Goal: Transaction & Acquisition: Purchase product/service

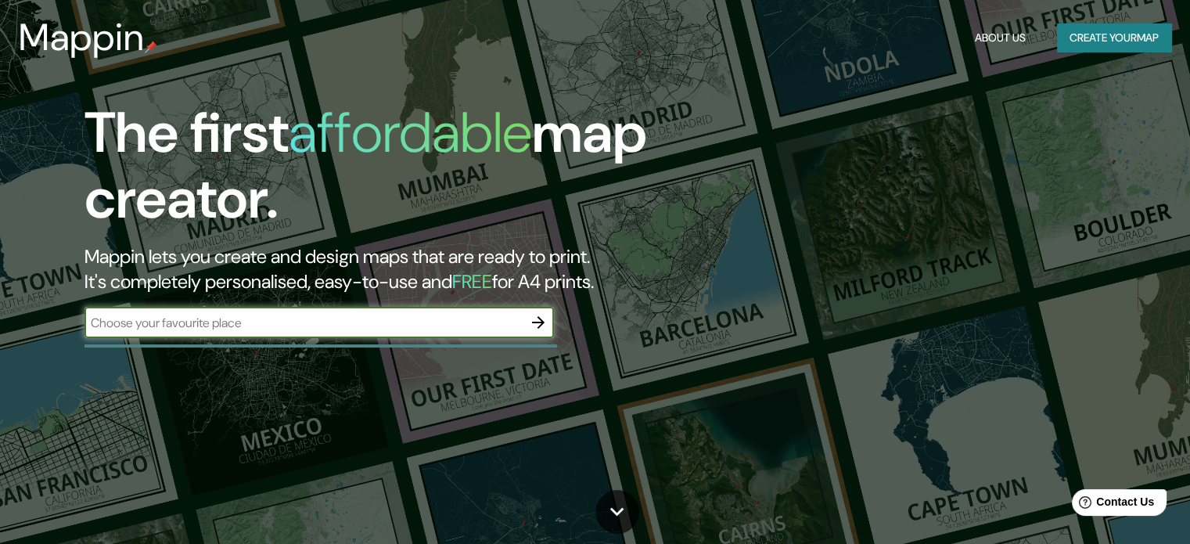
click at [310, 310] on div "​" at bounding box center [318, 322] width 469 height 31
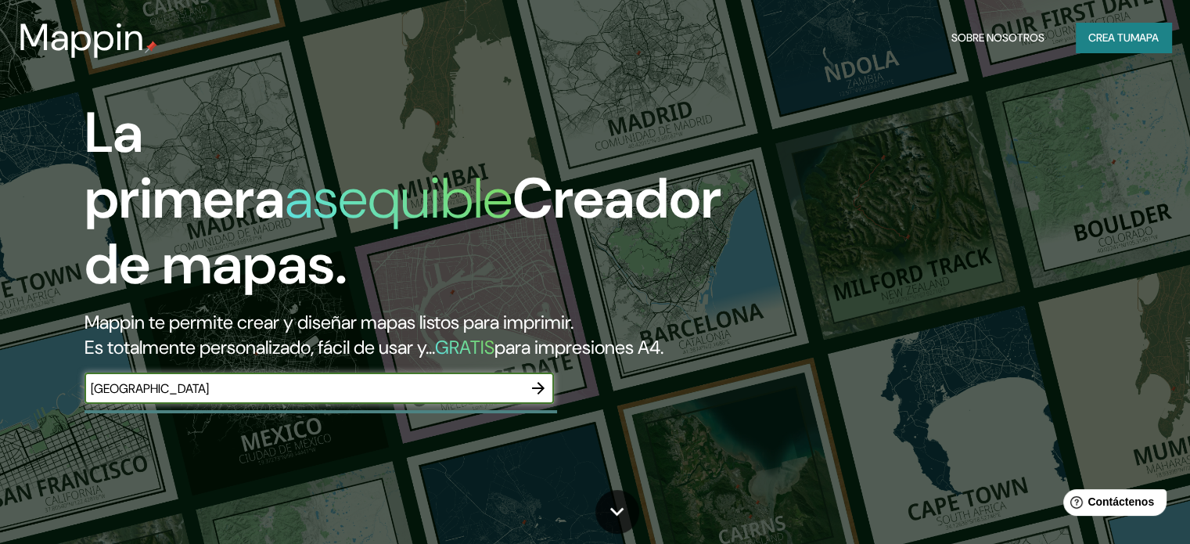
type input "[GEOGRAPHIC_DATA]"
click at [539, 397] on icon "button" at bounding box center [538, 388] width 19 height 19
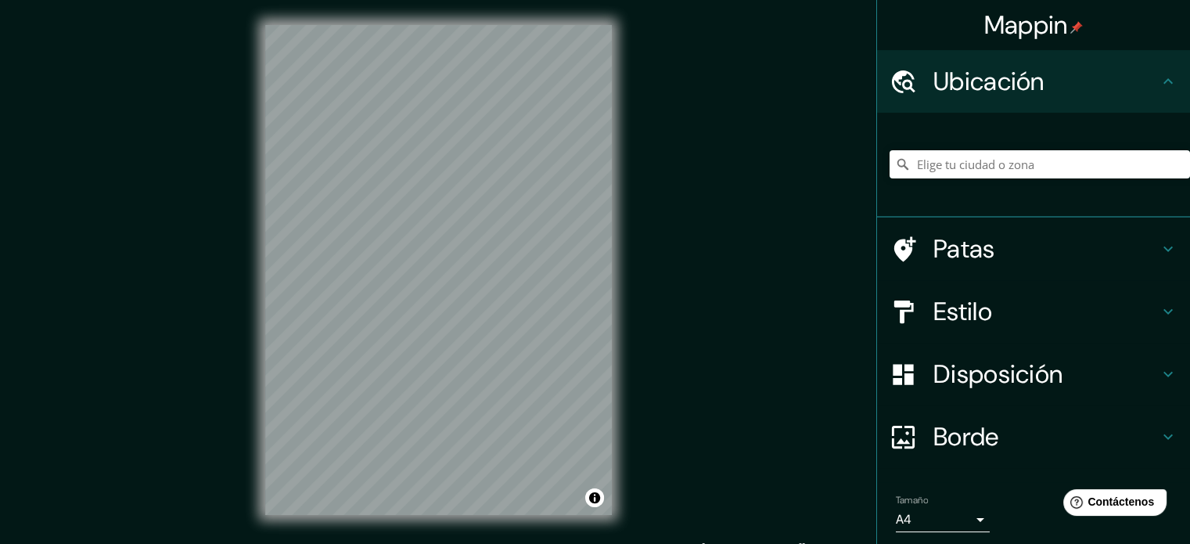
click at [924, 196] on div "Mappin Ubicación Patas Estilo Disposición [PERSON_NAME] un [PERSON_NAME]. Conse…" at bounding box center [595, 282] width 1190 height 565
click at [1021, 162] on input "Elige tu ciudad o zona" at bounding box center [1039, 164] width 300 height 28
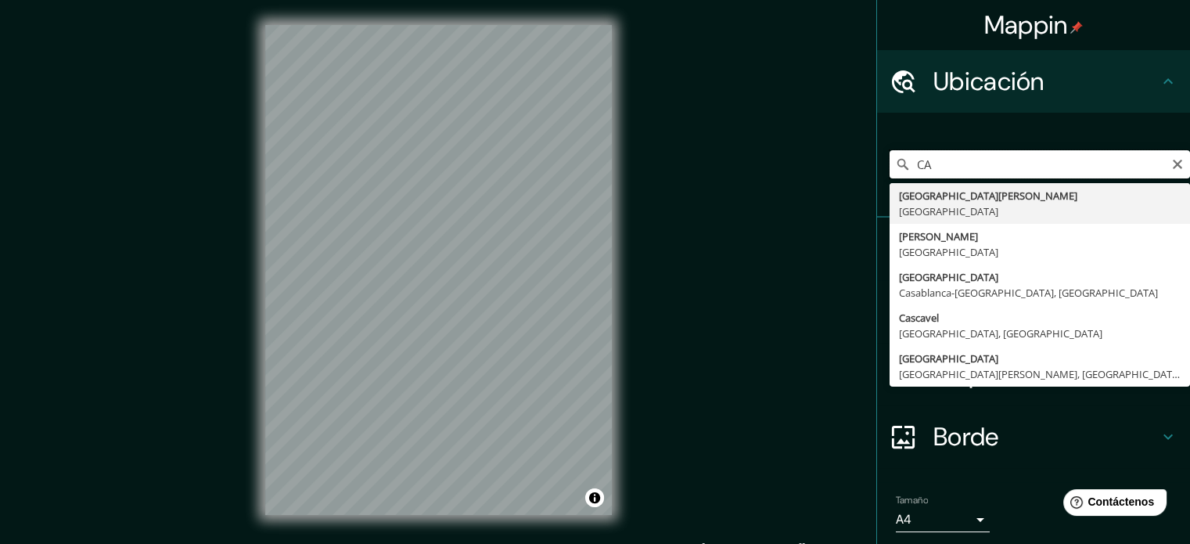
type input "C"
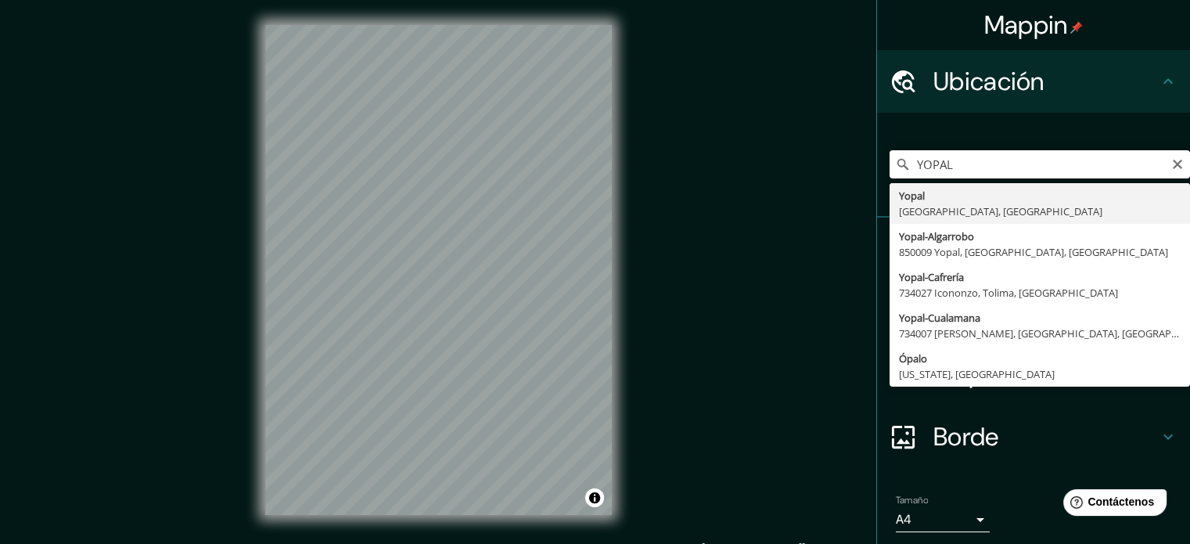
type input "Yopal, [GEOGRAPHIC_DATA], [GEOGRAPHIC_DATA]"
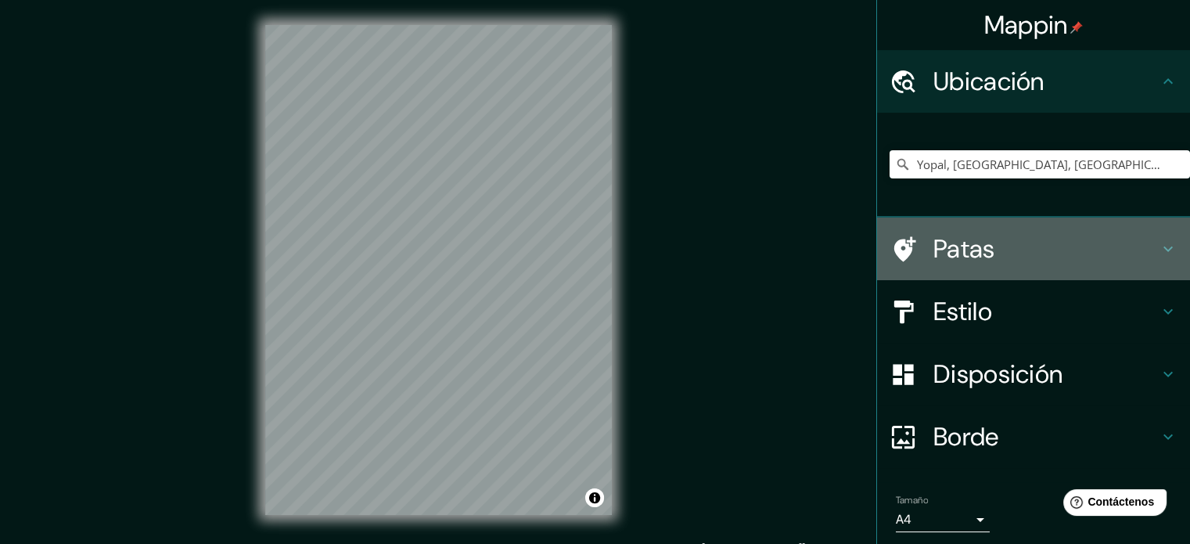
click at [975, 230] on div "Patas" at bounding box center [1033, 248] width 313 height 63
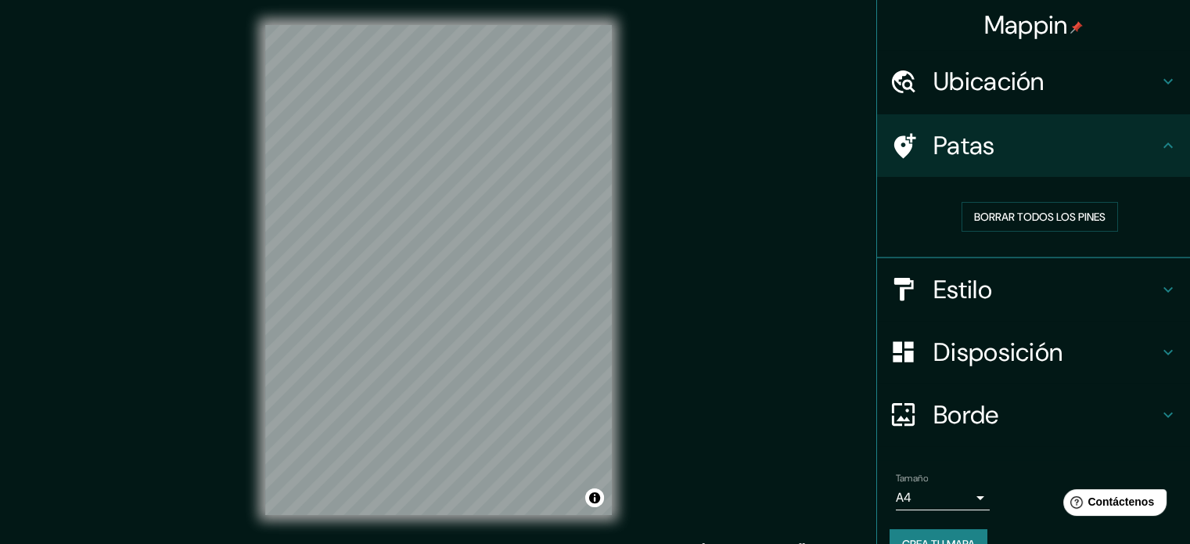
click at [995, 406] on h4 "Borde" at bounding box center [1045, 414] width 225 height 31
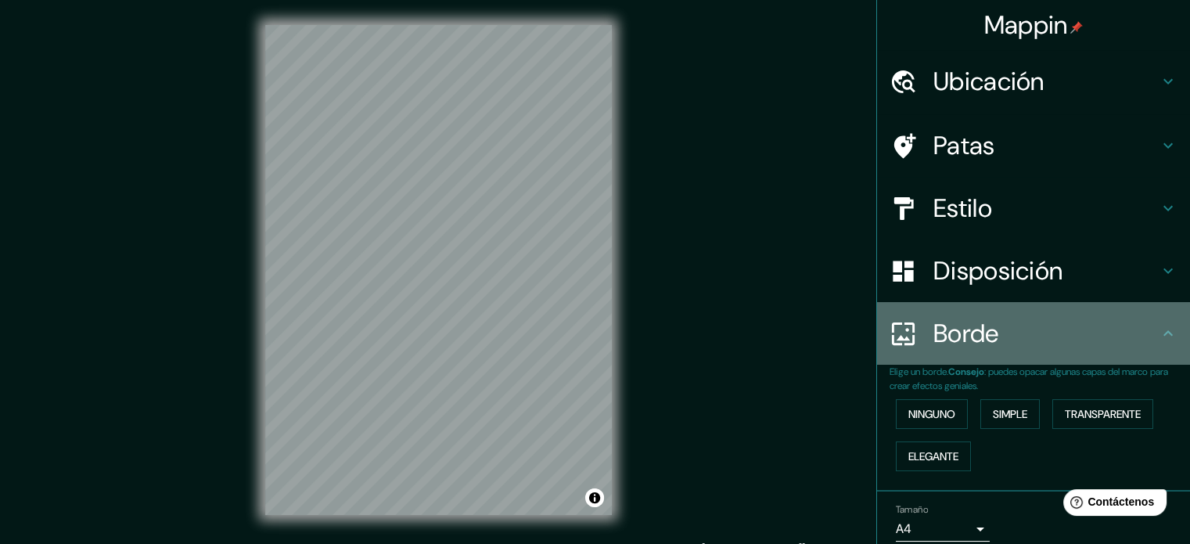
click at [954, 338] on font "Borde" at bounding box center [966, 333] width 66 height 33
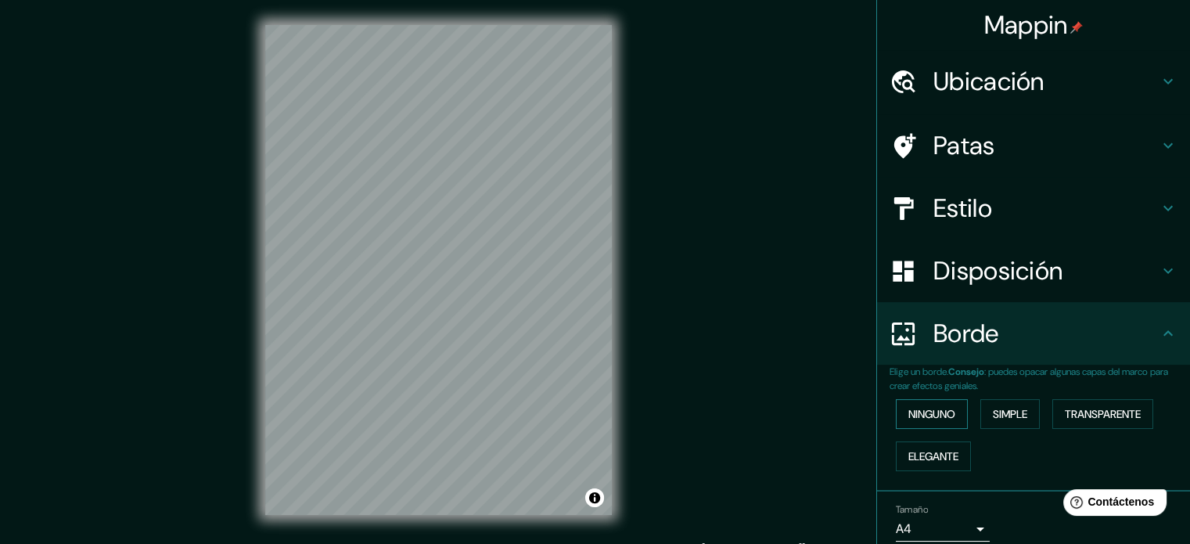
click at [944, 418] on font "Ninguno" at bounding box center [931, 414] width 47 height 14
click at [993, 414] on font "Simple" at bounding box center [1010, 414] width 34 height 14
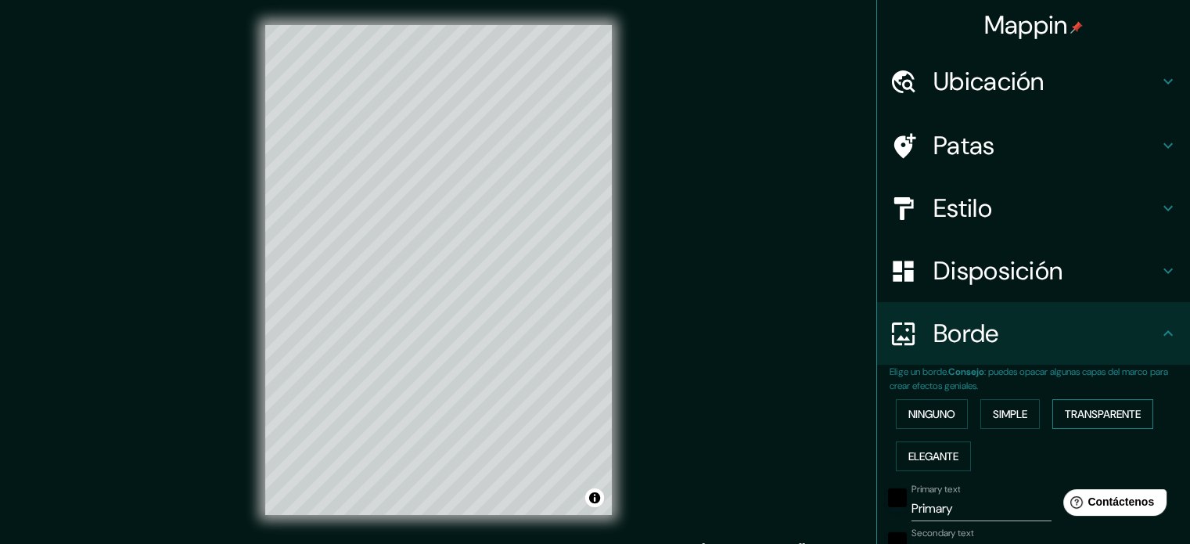
click at [1085, 415] on font "Transparente" at bounding box center [1102, 414] width 76 height 14
click at [943, 418] on font "Ninguno" at bounding box center [931, 414] width 47 height 14
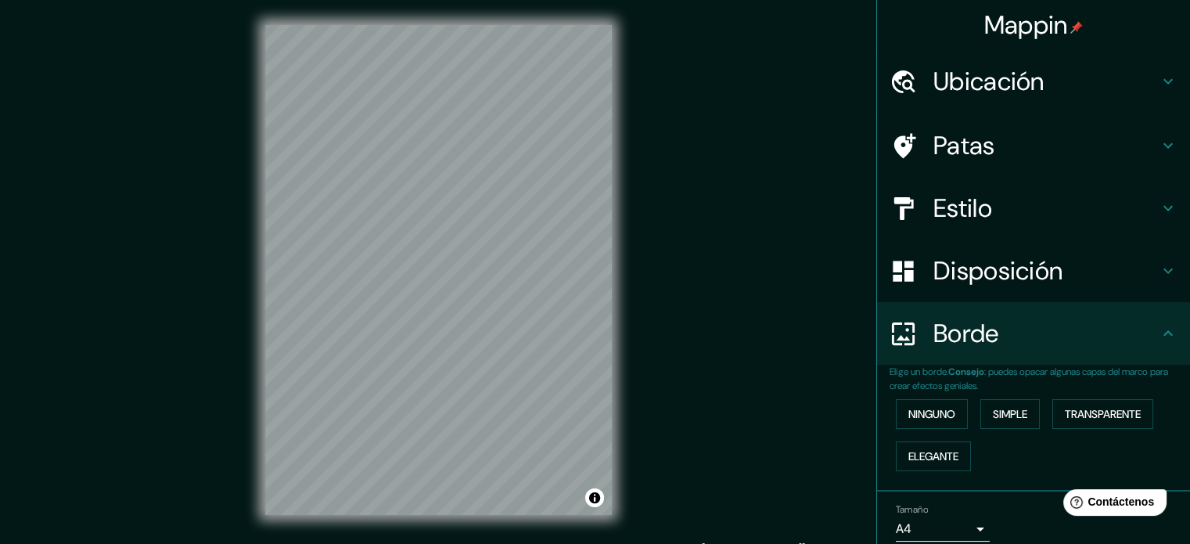
click at [935, 212] on font "Estilo" at bounding box center [962, 208] width 59 height 33
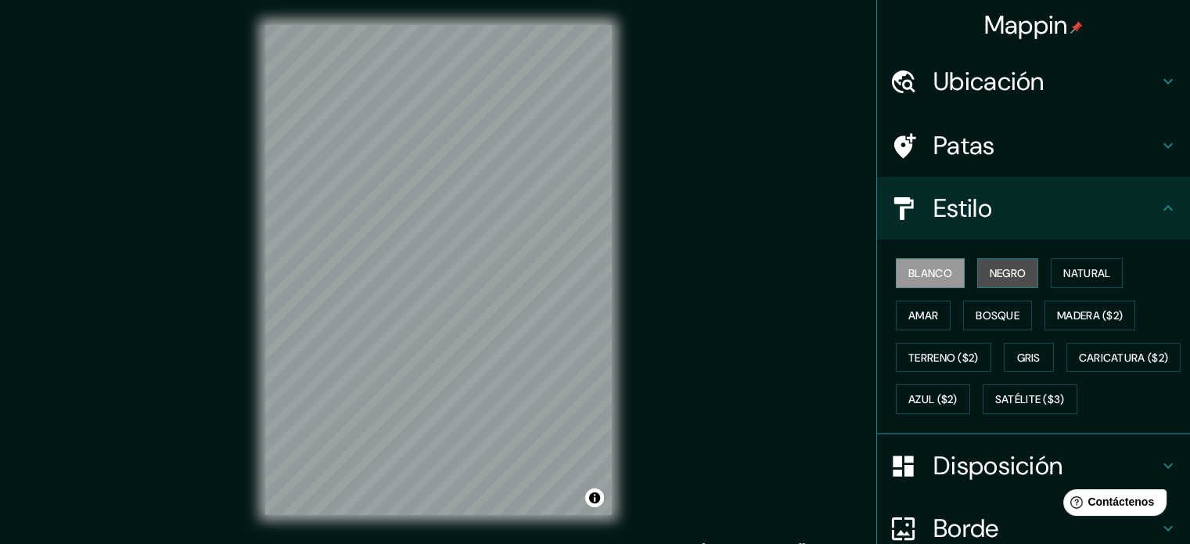
click at [990, 271] on font "Negro" at bounding box center [1007, 273] width 37 height 14
